Goal: Transaction & Acquisition: Purchase product/service

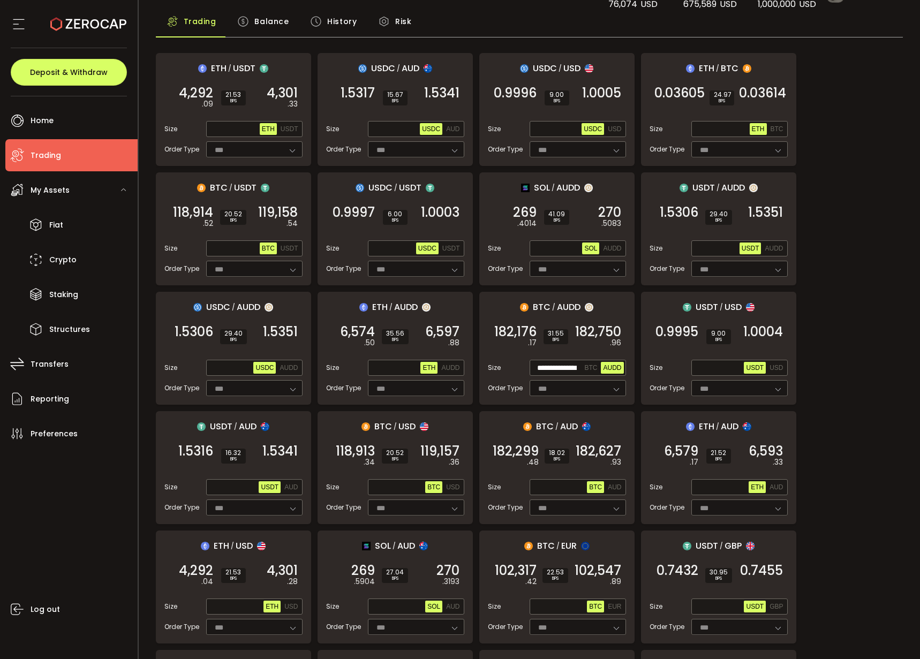
scroll to position [81, 0]
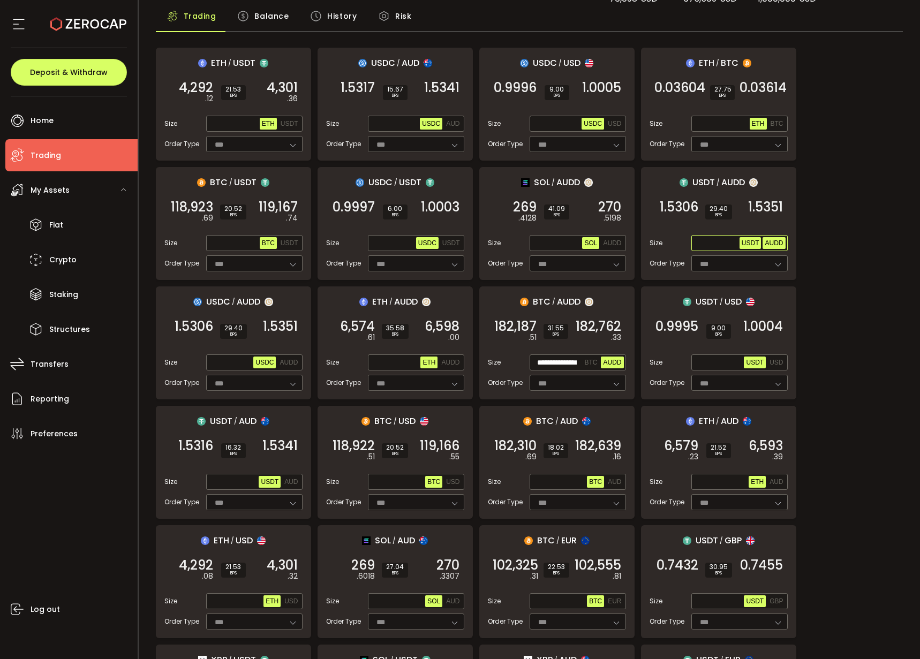
click at [774, 242] on span "AUDD" at bounding box center [773, 242] width 18 height 7
click at [718, 242] on input "text" at bounding box center [716, 244] width 46 height 12
paste input "**********"
type input "**********"
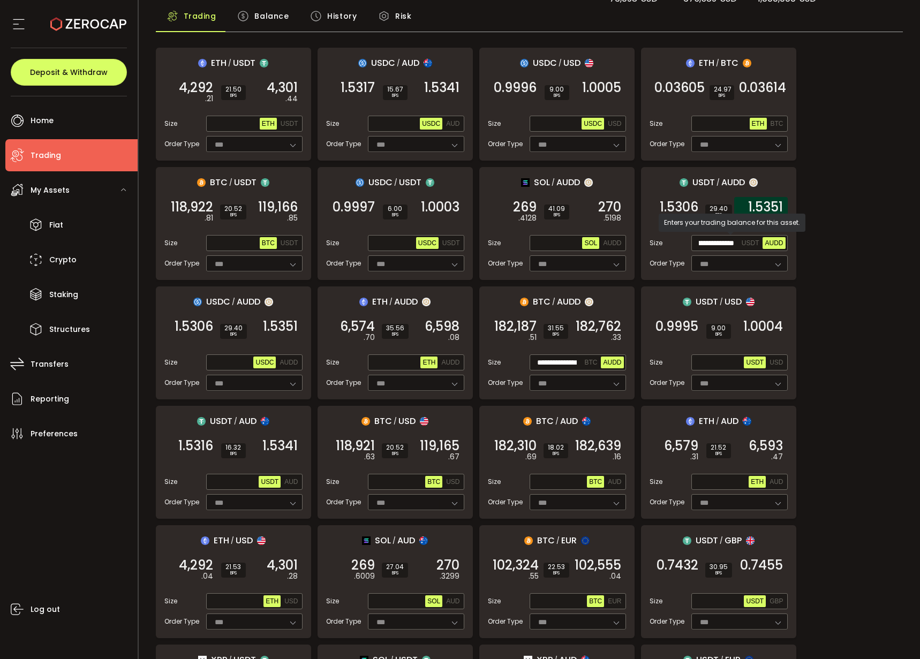
scroll to position [0, 0]
click at [768, 206] on span "1.5351" at bounding box center [765, 207] width 35 height 11
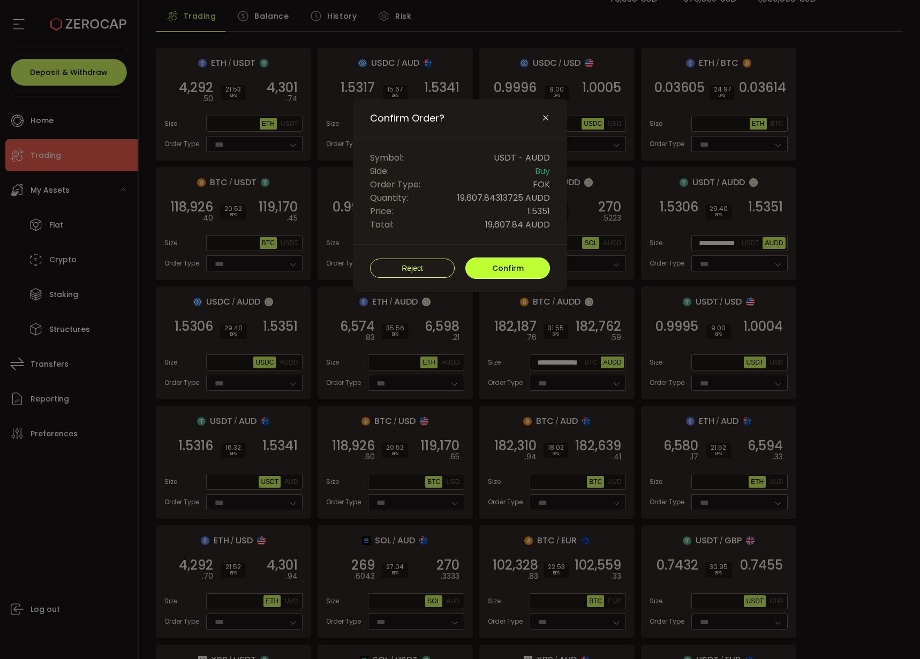
click at [540, 270] on button "Confirm" at bounding box center [507, 267] width 85 height 21
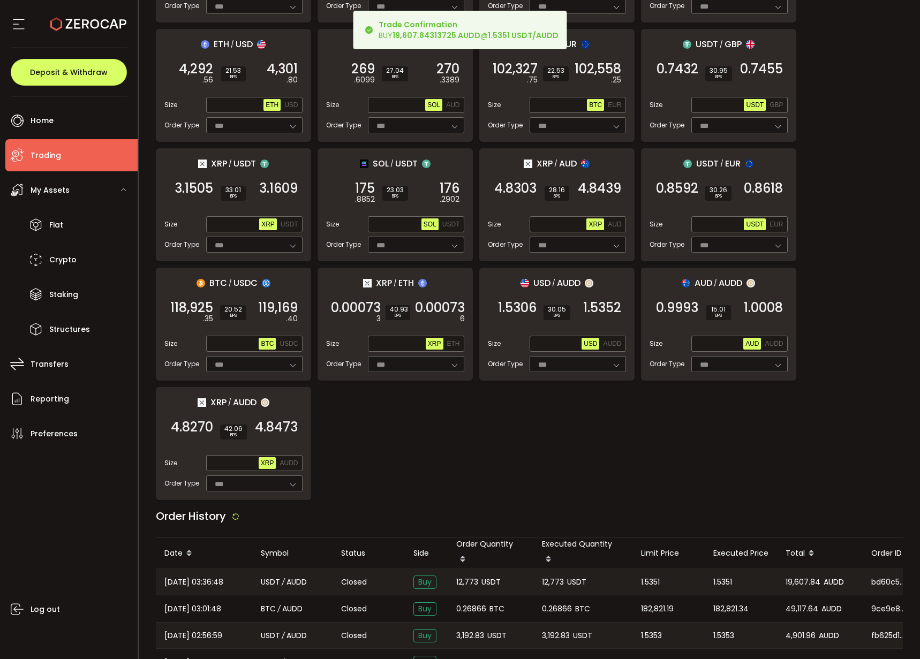
scroll to position [790, 0]
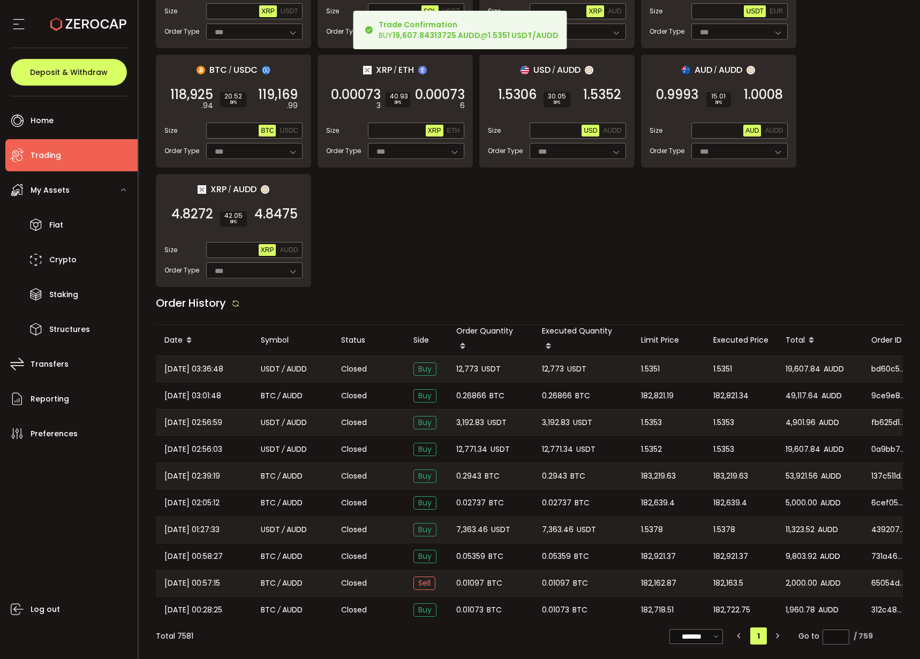
click at [466, 365] on span "12,773" at bounding box center [467, 369] width 22 height 12
copy span "12,773"
